Goal: Task Accomplishment & Management: Manage account settings

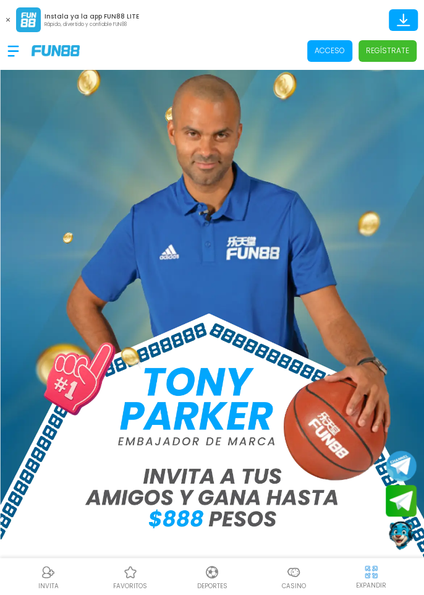
click at [335, 54] on p "Acceso" at bounding box center [330, 50] width 30 height 11
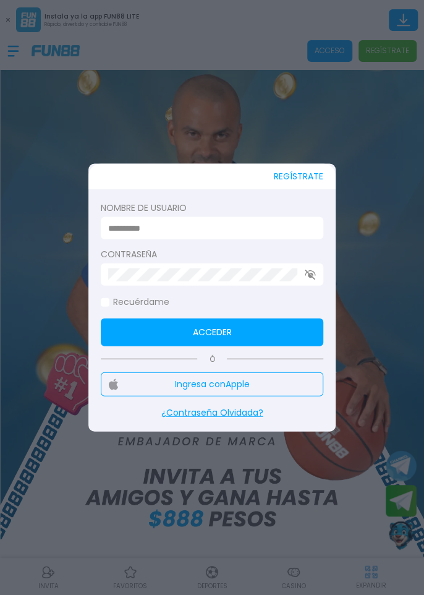
click at [299, 232] on input at bounding box center [208, 227] width 200 height 13
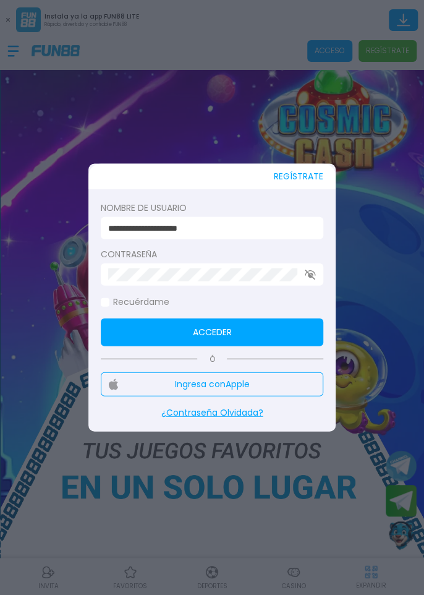
type input "**********"
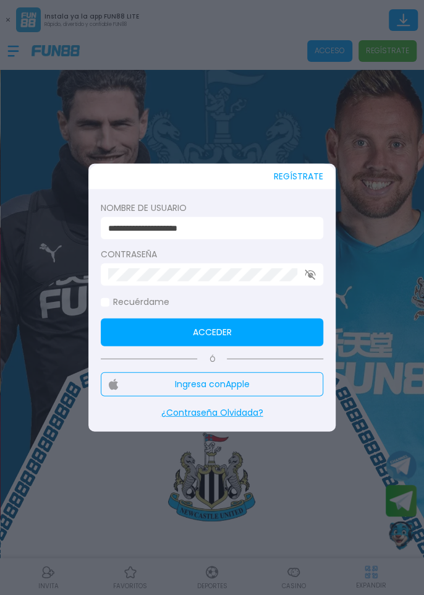
click at [307, 274] on icon "button" at bounding box center [310, 274] width 11 height 11
click at [113, 303] on label "Recuérdame" at bounding box center [135, 302] width 69 height 13
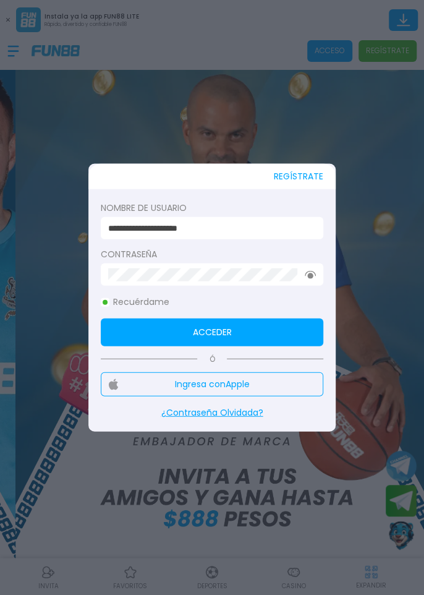
click at [288, 331] on button "Acceder" at bounding box center [212, 332] width 223 height 28
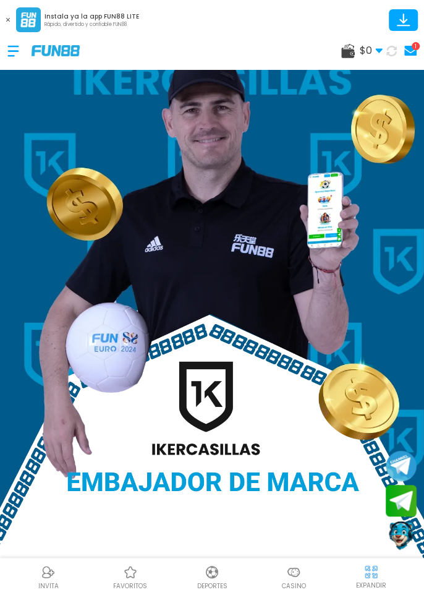
click at [415, 48] on div "1" at bounding box center [416, 46] width 8 height 8
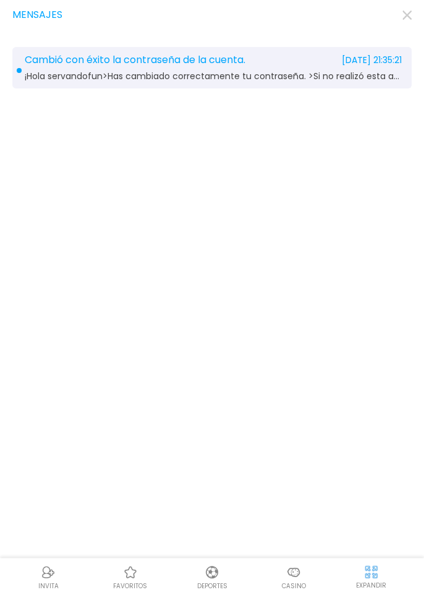
click at [411, 15] on div "Mensajes Cambió con éxito la contraseña de la cuenta. 2025-09-06 21:35:21 ¡Hola…" at bounding box center [212, 297] width 424 height 595
click at [411, 15] on icon "button" at bounding box center [406, 15] width 9 height 9
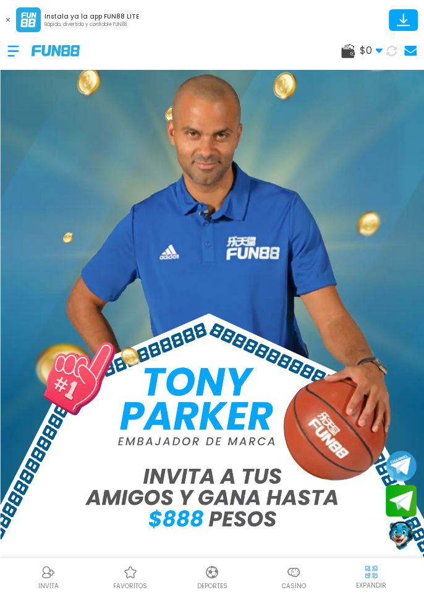
click at [15, 56] on div at bounding box center [19, 51] width 24 height 36
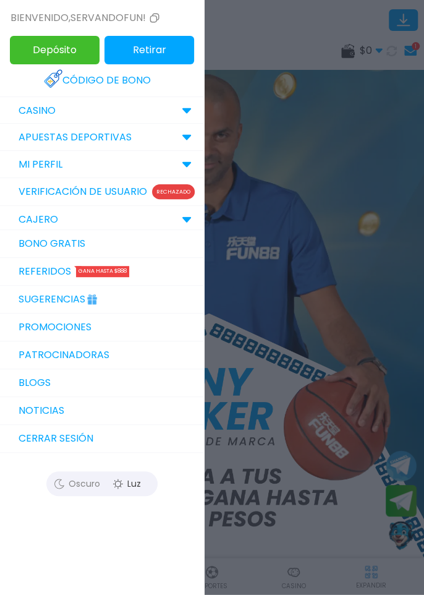
click at [157, 85] on link "Código de bono" at bounding box center [102, 80] width 116 height 27
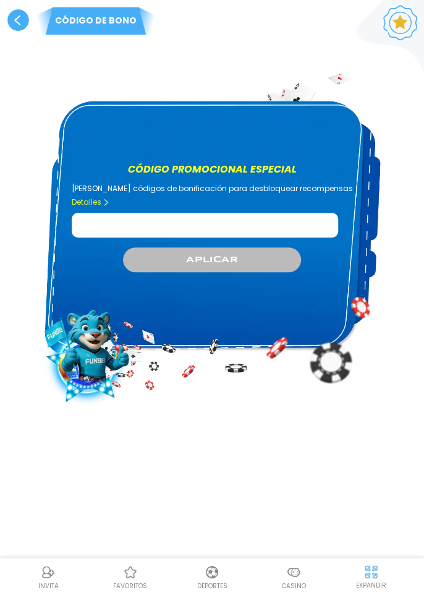
click at [226, 216] on input "Código promocional especial" at bounding box center [205, 225] width 266 height 25
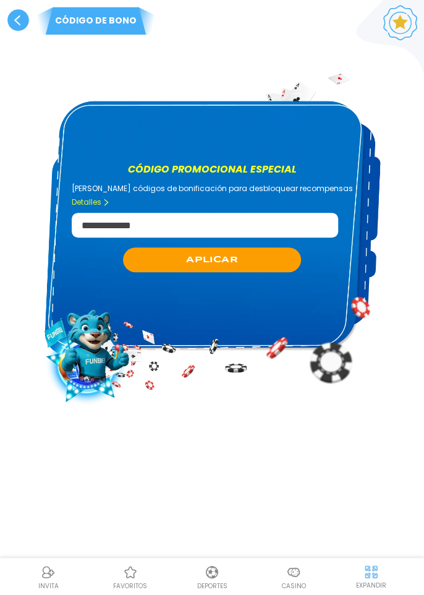
click at [269, 247] on button "APLICAR" at bounding box center [211, 259] width 177 height 25
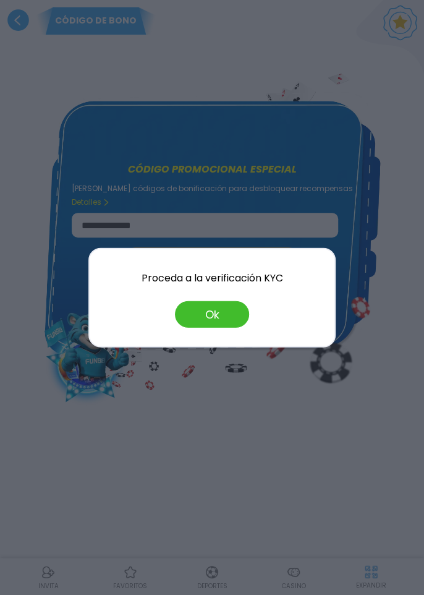
click at [232, 319] on button "Ok" at bounding box center [212, 314] width 74 height 27
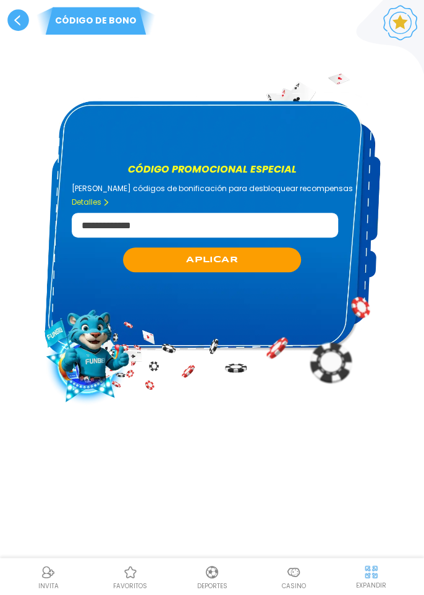
click at [104, 213] on input "**********" at bounding box center [205, 225] width 266 height 25
type input "**********"
click at [151, 247] on button "APLICAR" at bounding box center [211, 259] width 177 height 25
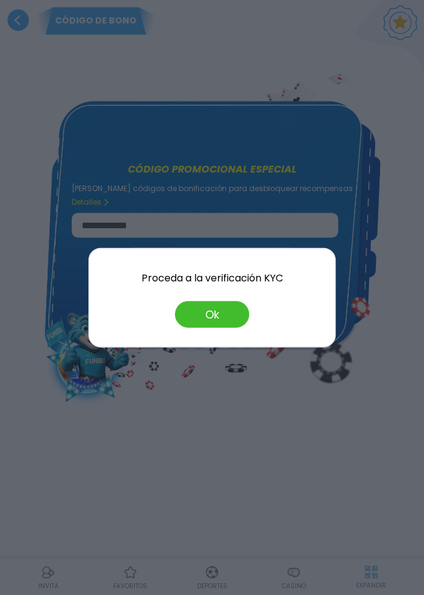
click at [223, 320] on button "Ok" at bounding box center [212, 314] width 74 height 27
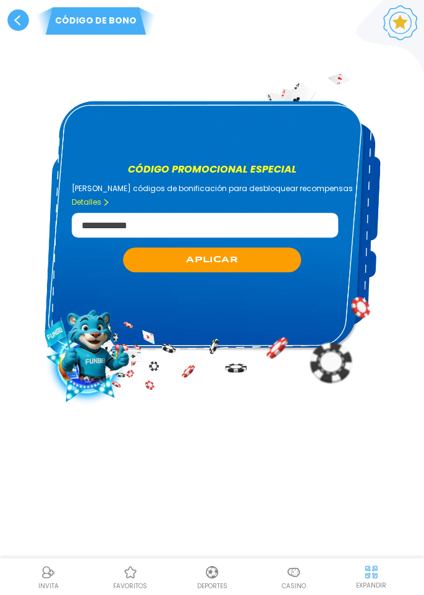
click at [22, 22] on use at bounding box center [18, 20] width 22 height 22
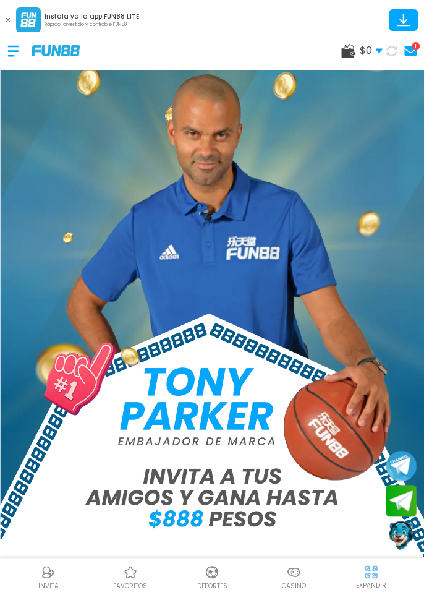
click at [411, 49] on use at bounding box center [410, 51] width 12 height 10
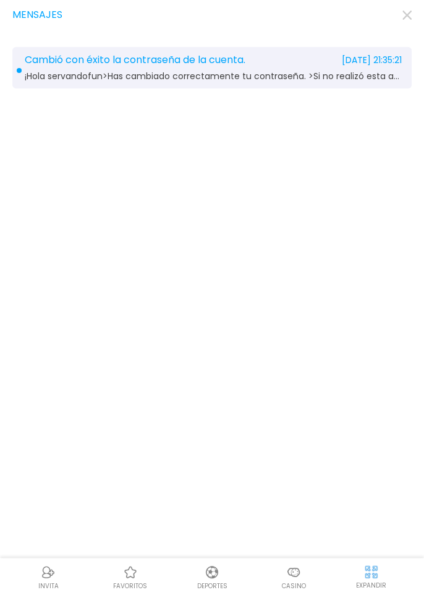
click at [408, 19] on icon "button" at bounding box center [406, 15] width 9 height 9
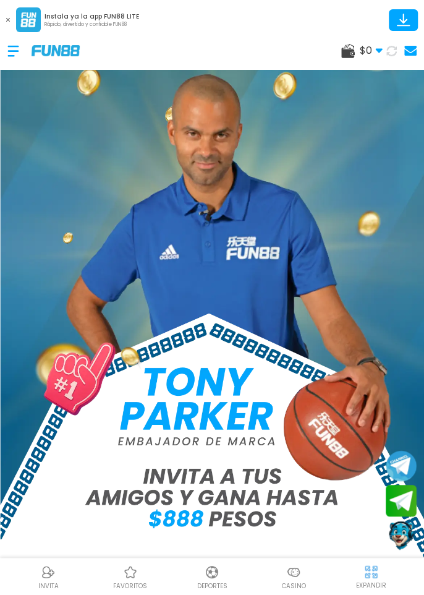
click at [13, 49] on div at bounding box center [19, 51] width 24 height 36
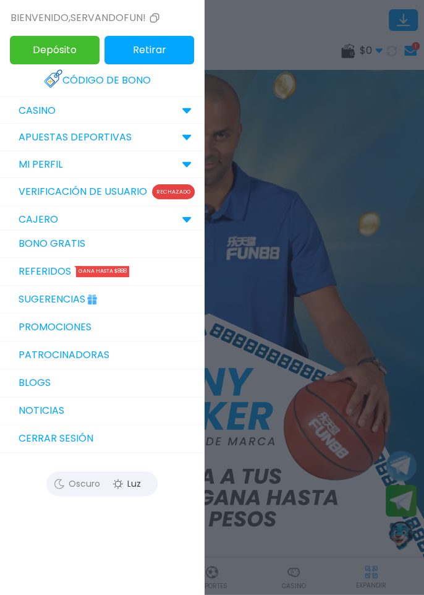
click at [169, 438] on button "Cerrar sesión" at bounding box center [102, 439] width 204 height 28
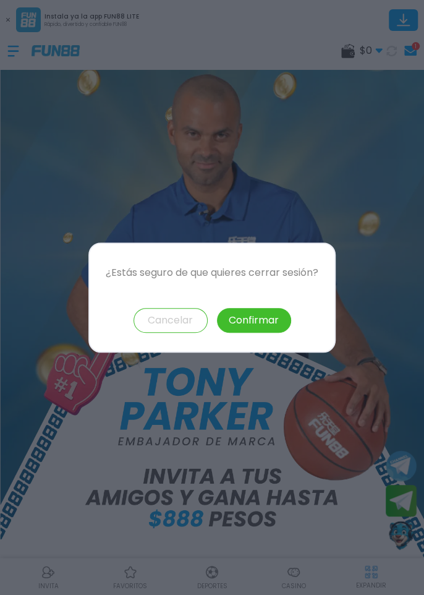
click at [242, 318] on button "Confirmar" at bounding box center [254, 320] width 74 height 25
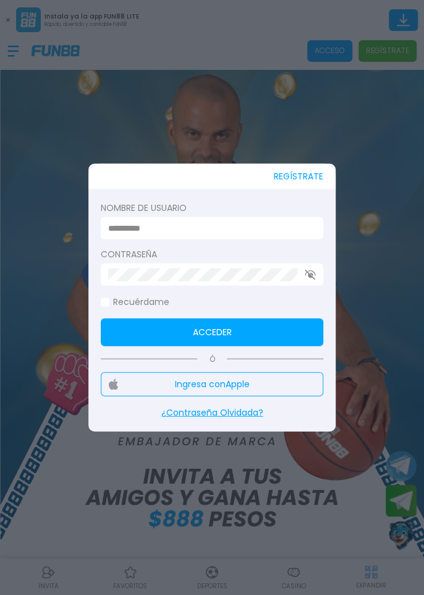
click at [292, 233] on input at bounding box center [208, 227] width 200 height 13
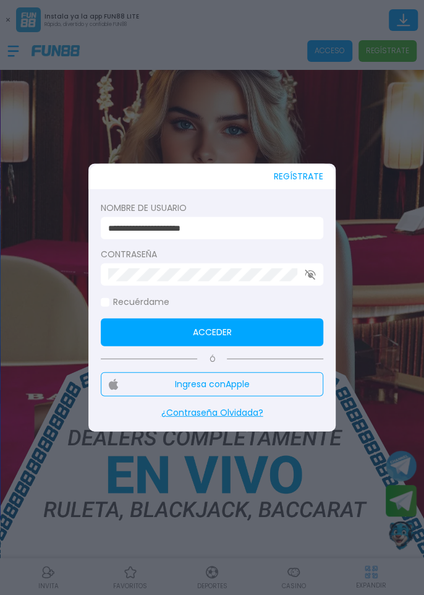
type input "**********"
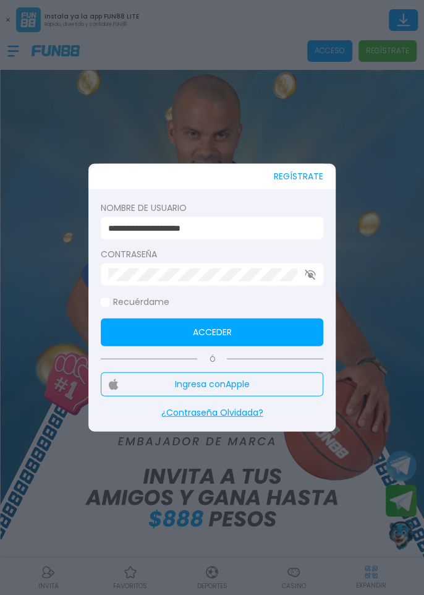
click at [312, 276] on use "button" at bounding box center [310, 274] width 11 height 11
click at [105, 302] on span at bounding box center [105, 301] width 9 height 9
click at [116, 330] on button "Acceder" at bounding box center [212, 332] width 223 height 28
